Goal: Check status: Check status

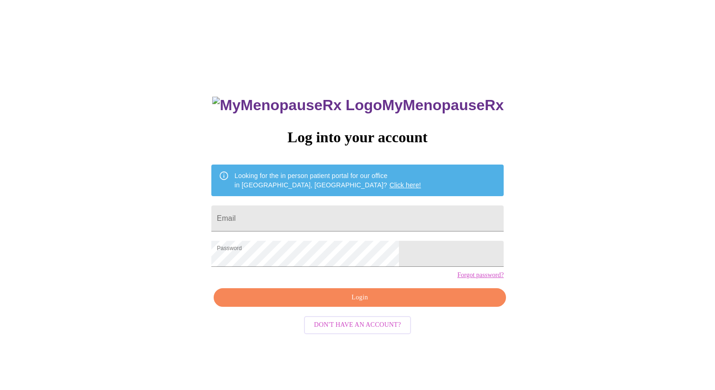
click at [362, 304] on span "Login" at bounding box center [359, 298] width 271 height 12
click at [373, 304] on span "Login" at bounding box center [359, 298] width 271 height 12
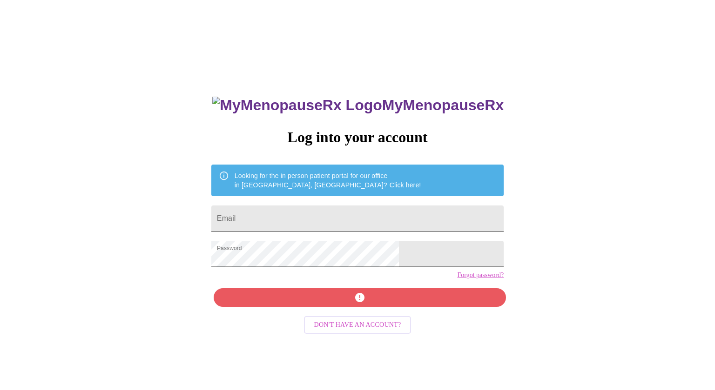
click at [285, 219] on input "Email" at bounding box center [357, 219] width 292 height 26
type input "scplummer65@gmail.com"
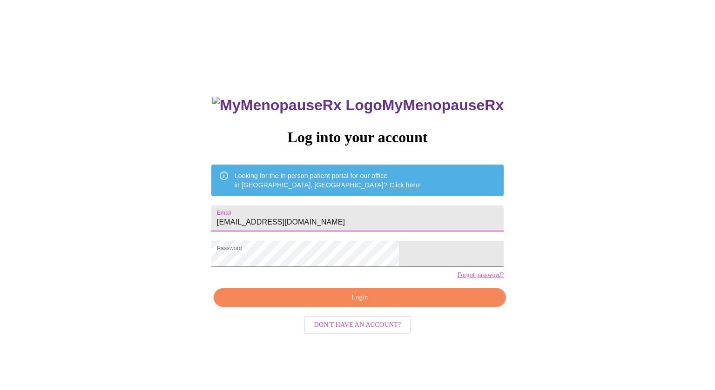
click at [397, 304] on span "Login" at bounding box center [359, 298] width 271 height 12
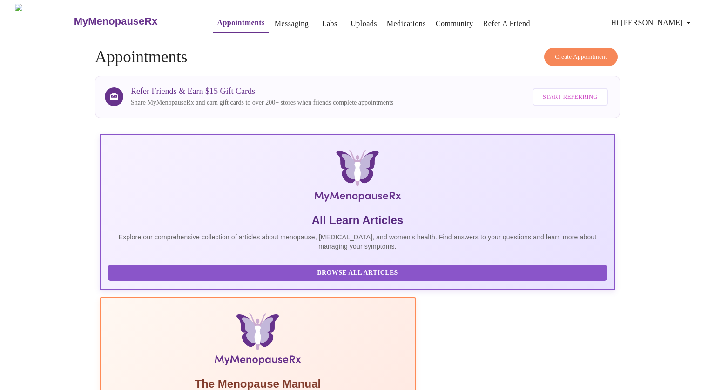
click at [322, 21] on link "Labs" at bounding box center [329, 23] width 15 height 13
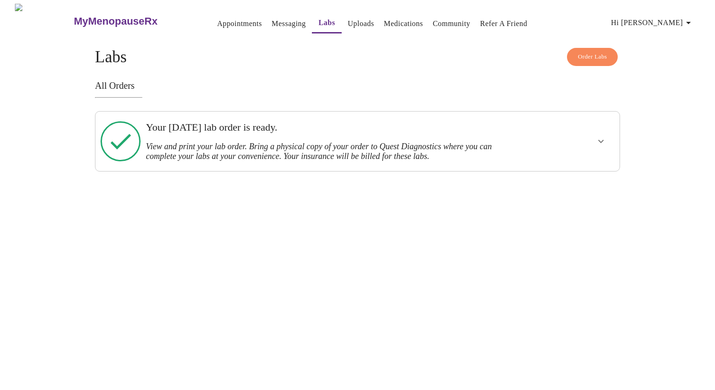
click at [229, 142] on h3 "View and print your lab order. Bring a physical copy of your order to Quest Dia…" at bounding box center [332, 152] width 373 height 20
click at [601, 136] on icon "show more" at bounding box center [600, 141] width 11 height 11
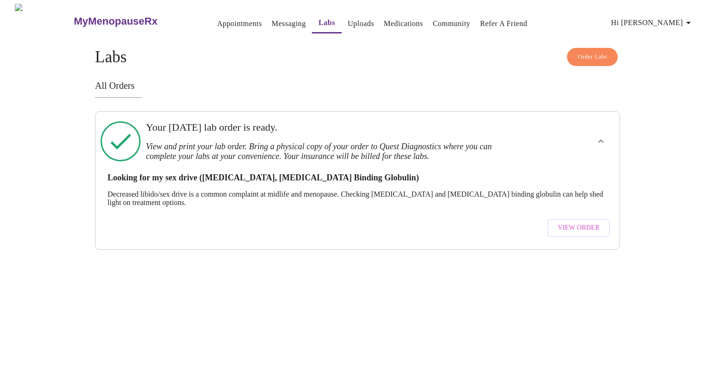
click at [579, 225] on span "View Order" at bounding box center [578, 228] width 42 height 12
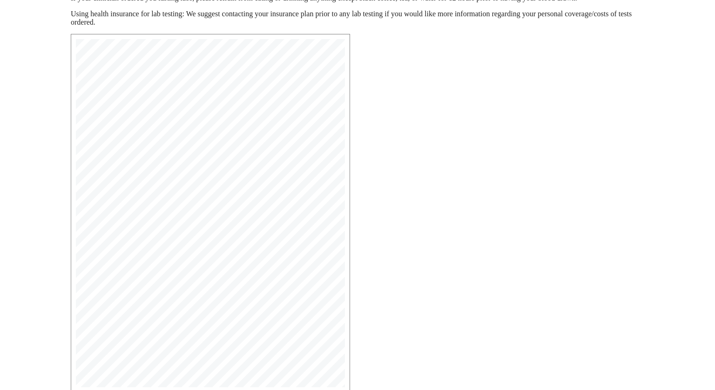
scroll to position [181, 0]
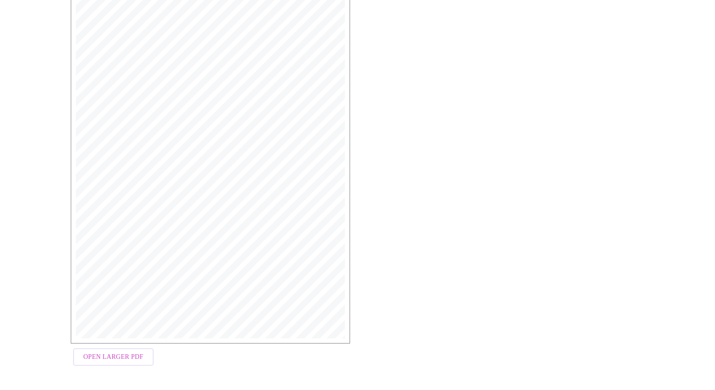
click at [97, 361] on span "Open Larger PDF" at bounding box center [113, 358] width 60 height 12
